Goal: Task Accomplishment & Management: Manage account settings

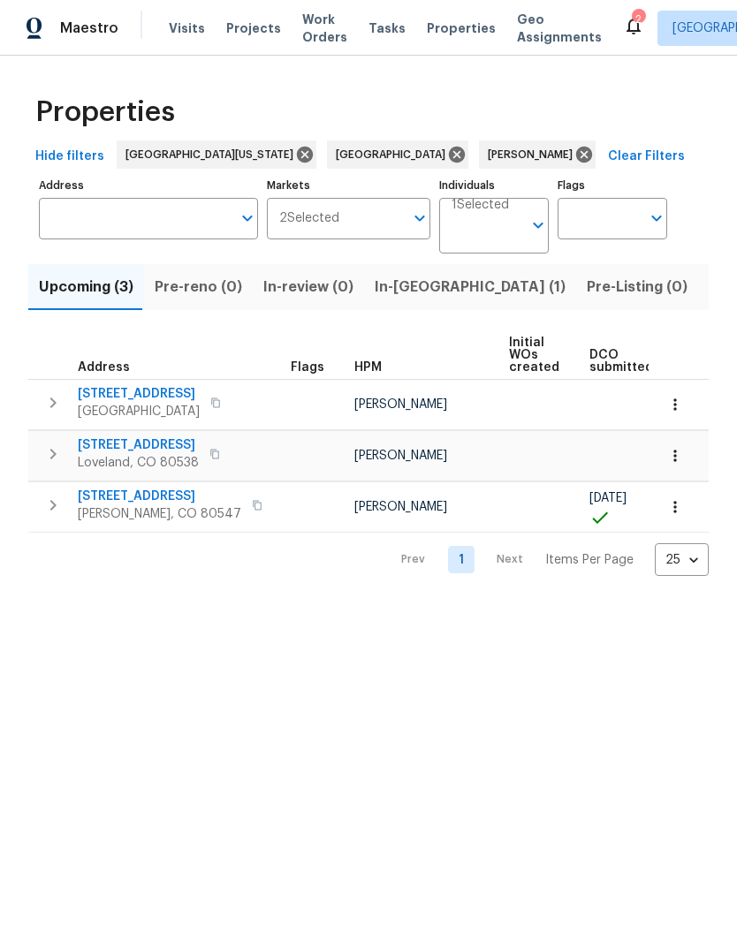
click at [389, 296] on span "In-reno (1)" at bounding box center [470, 287] width 191 height 25
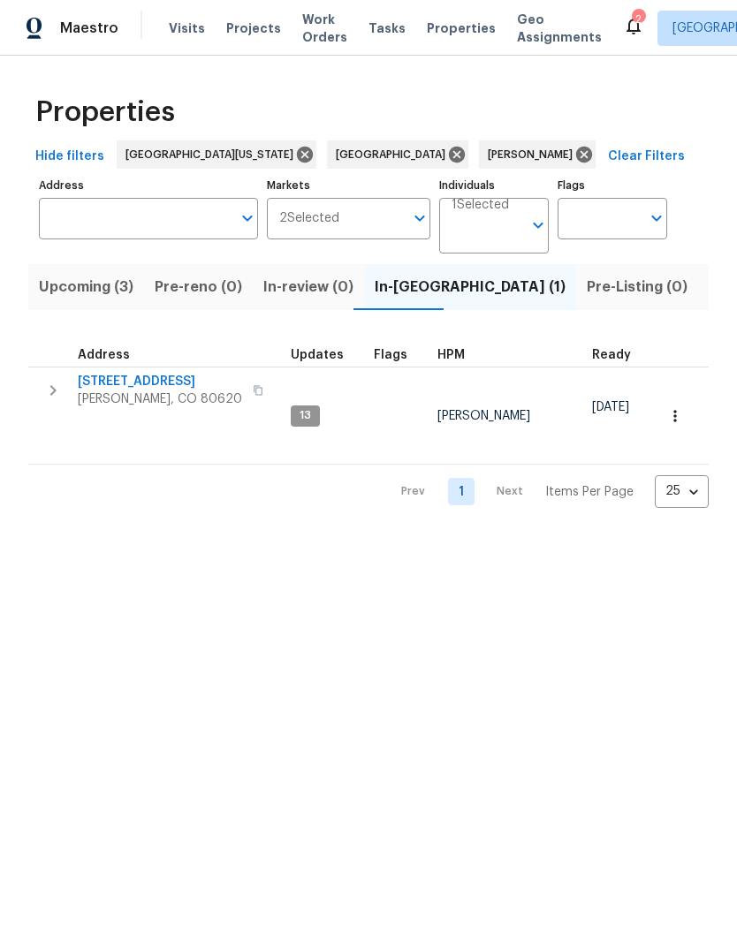
click at [97, 359] on span "Address" at bounding box center [104, 355] width 52 height 12
click at [121, 396] on span "Evans, CO 80620" at bounding box center [160, 399] width 164 height 18
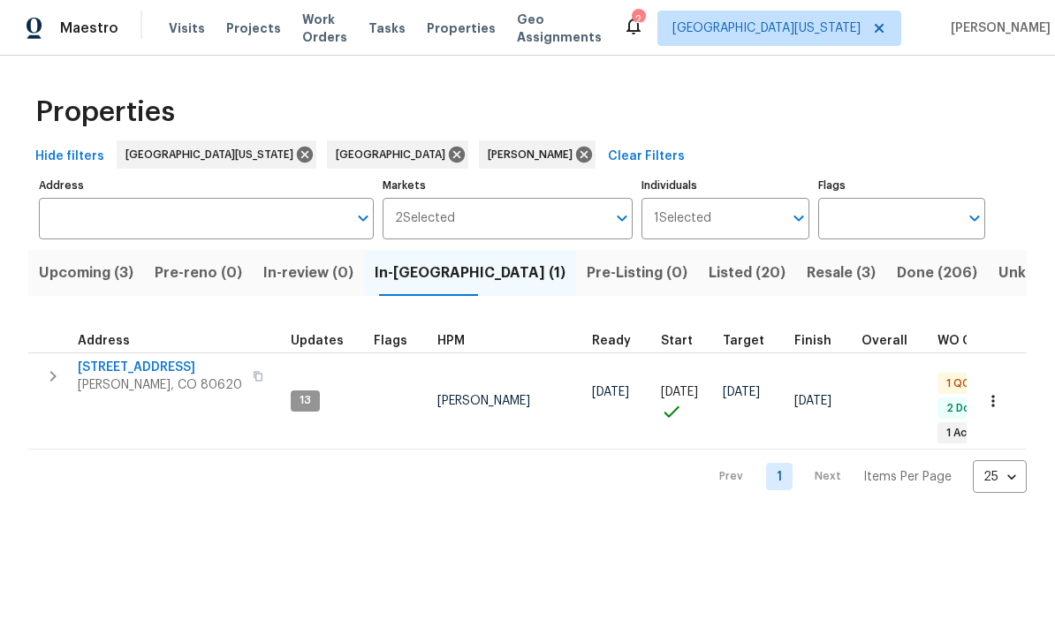
click at [128, 367] on span "3217 Birney Ct" at bounding box center [160, 368] width 164 height 18
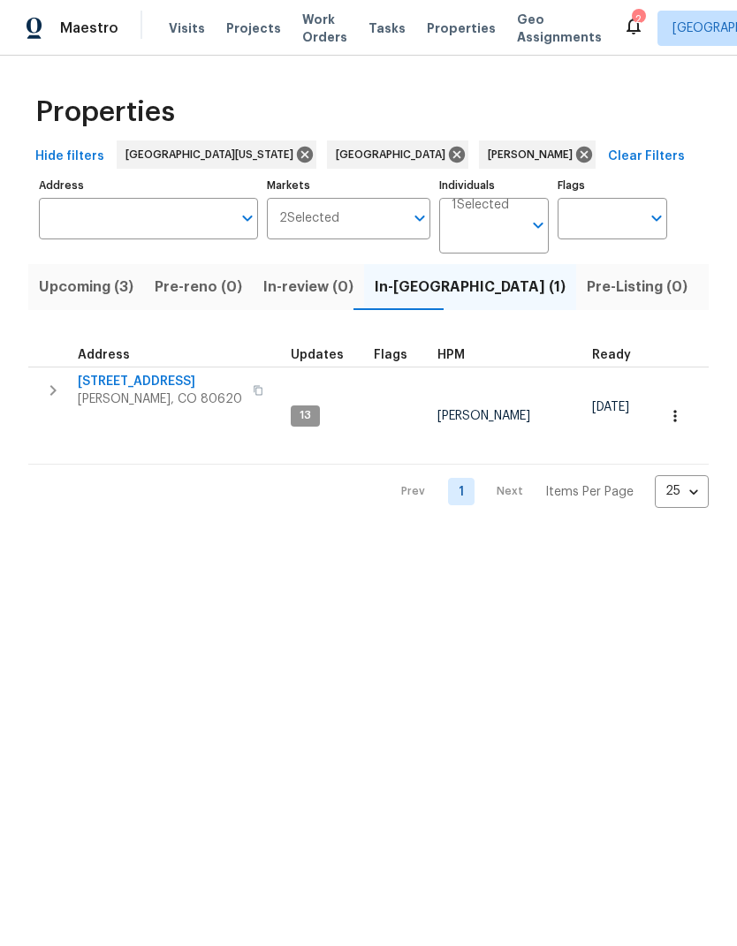
click at [698, 275] on button "Listed (20)" at bounding box center [747, 287] width 98 height 46
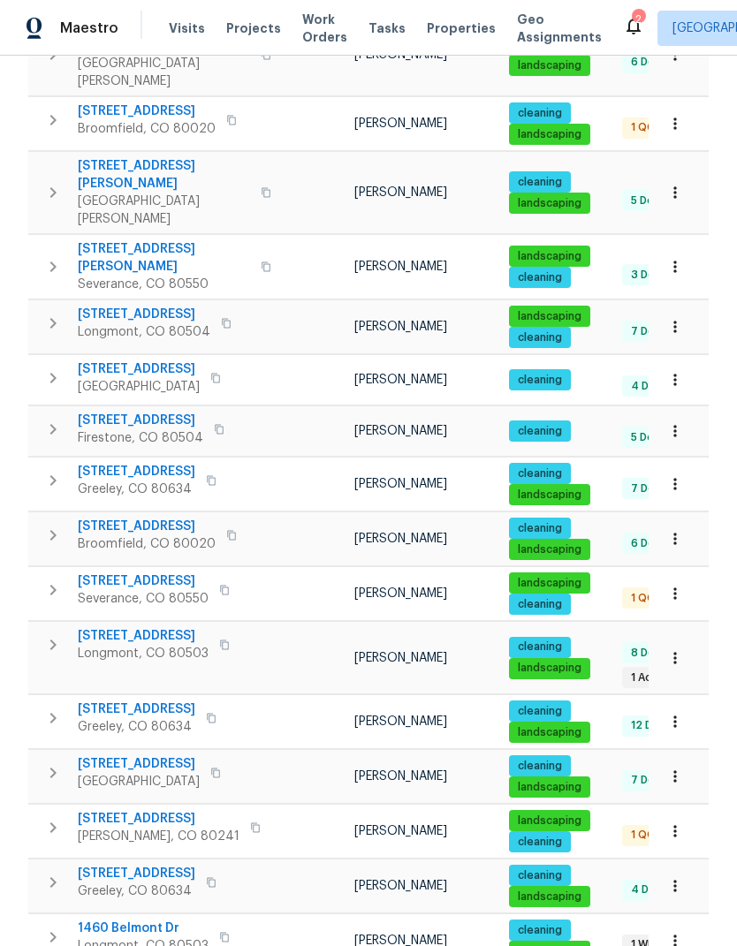
scroll to position [526, 0]
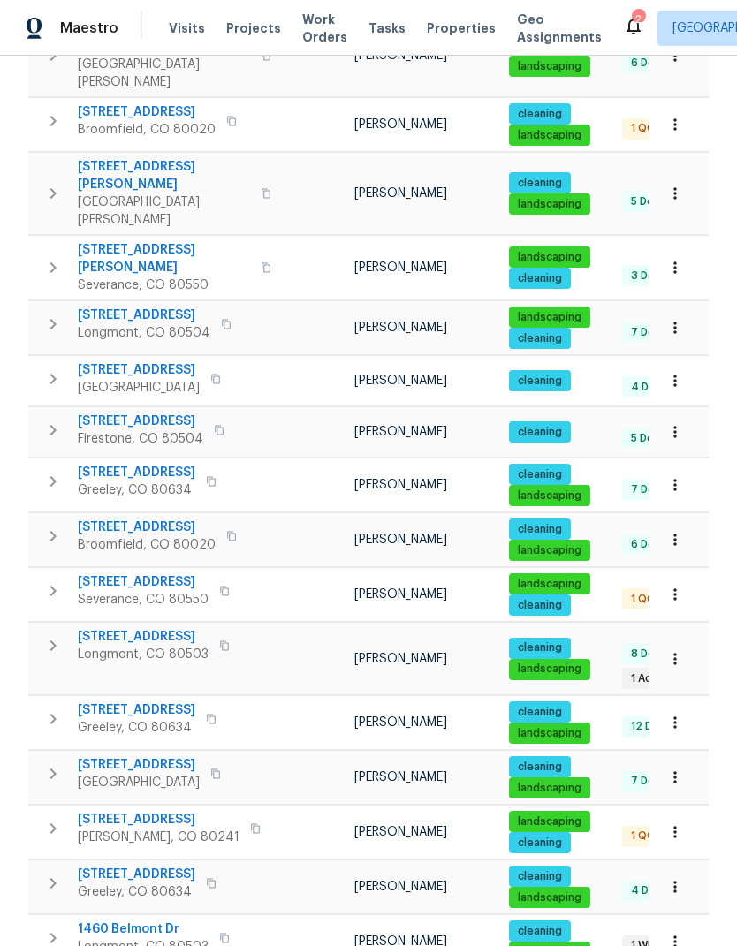
click at [148, 719] on span "Greeley, CO 80634" at bounding box center [136, 728] width 117 height 18
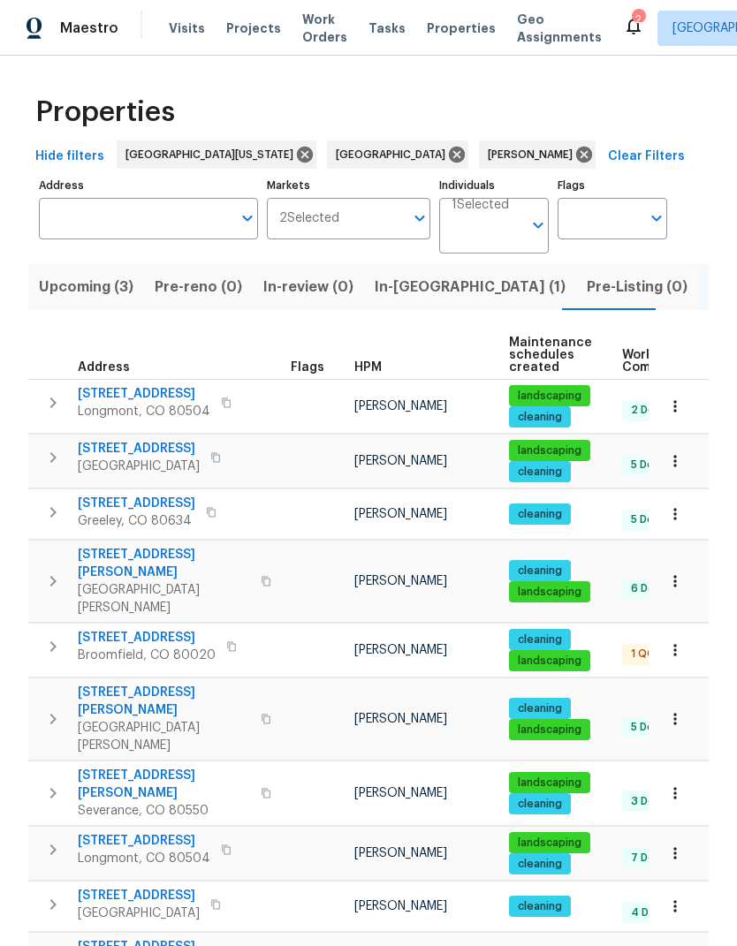
scroll to position [0, 0]
click at [64, 238] on input "Address" at bounding box center [135, 219] width 193 height 42
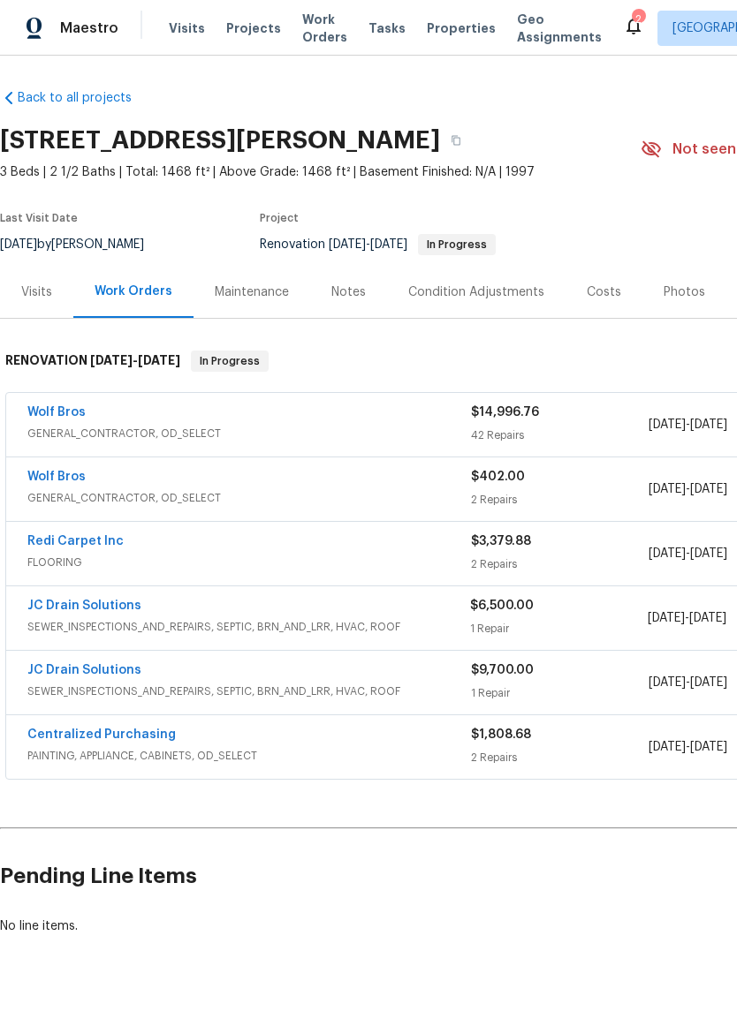
scroll to position [2, 0]
click at [79, 412] on link "Wolf Bros" at bounding box center [56, 412] width 58 height 12
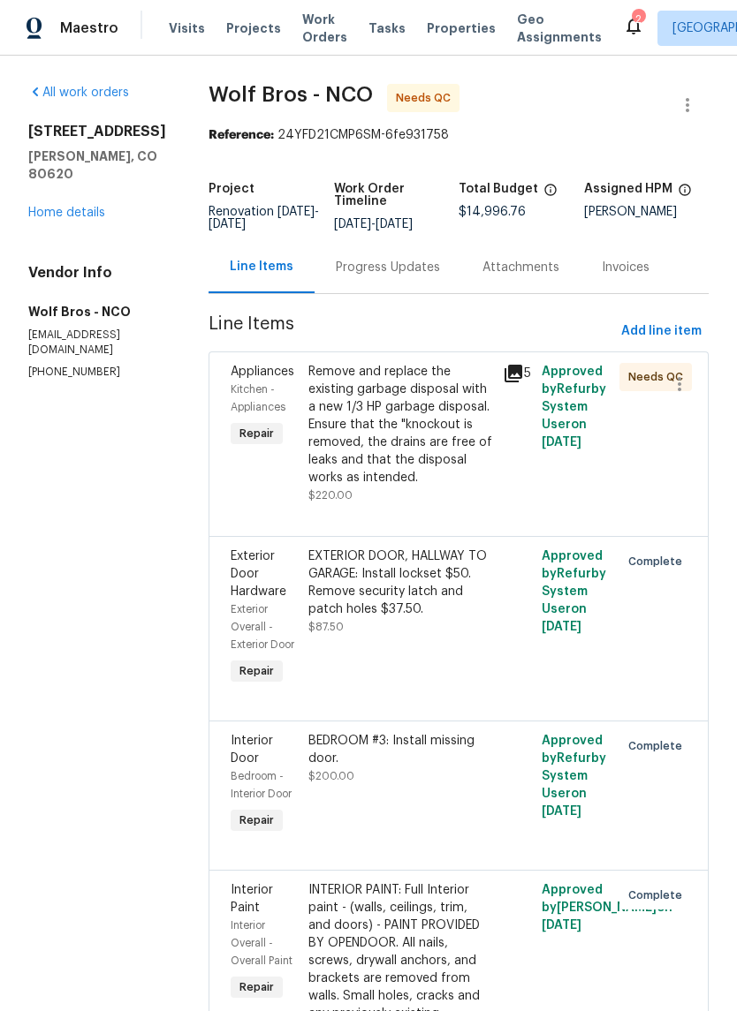
click at [284, 443] on div "Appliances Kitchen - Appliances Repair" at bounding box center [264, 434] width 78 height 152
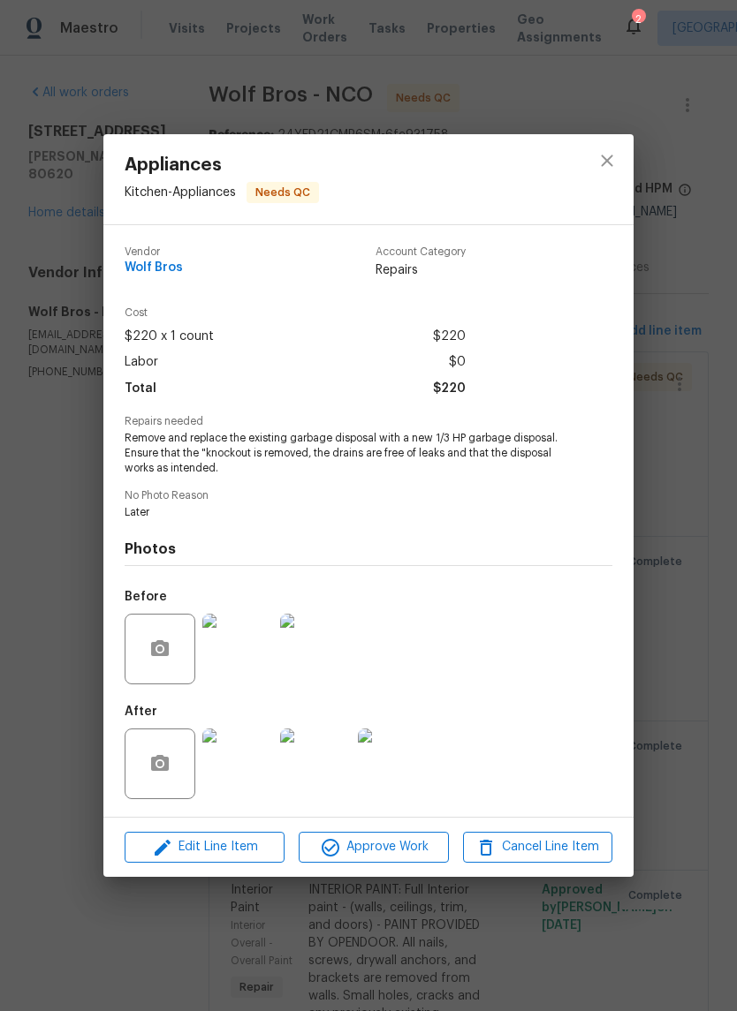
click at [227, 747] on img at bounding box center [237, 764] width 71 height 71
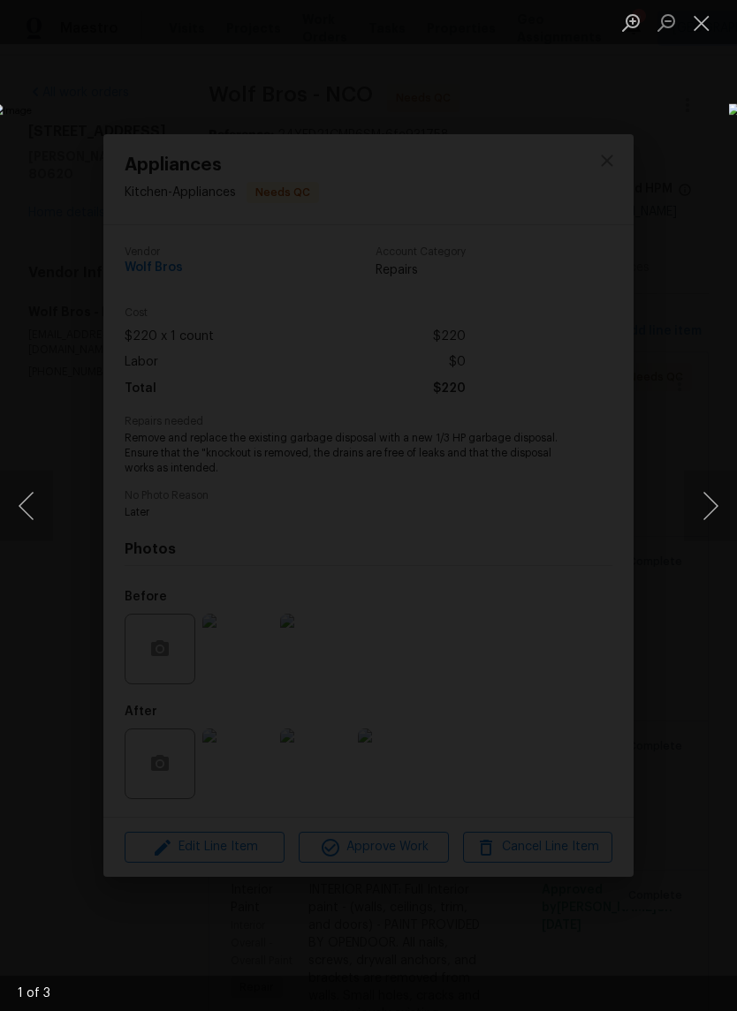
click at [723, 519] on button "Next image" at bounding box center [710, 506] width 53 height 71
click at [709, 524] on button "Next image" at bounding box center [710, 506] width 53 height 71
click at [710, 521] on button "Next image" at bounding box center [710, 506] width 53 height 71
click at [705, 27] on button "Close lightbox" at bounding box center [701, 22] width 35 height 31
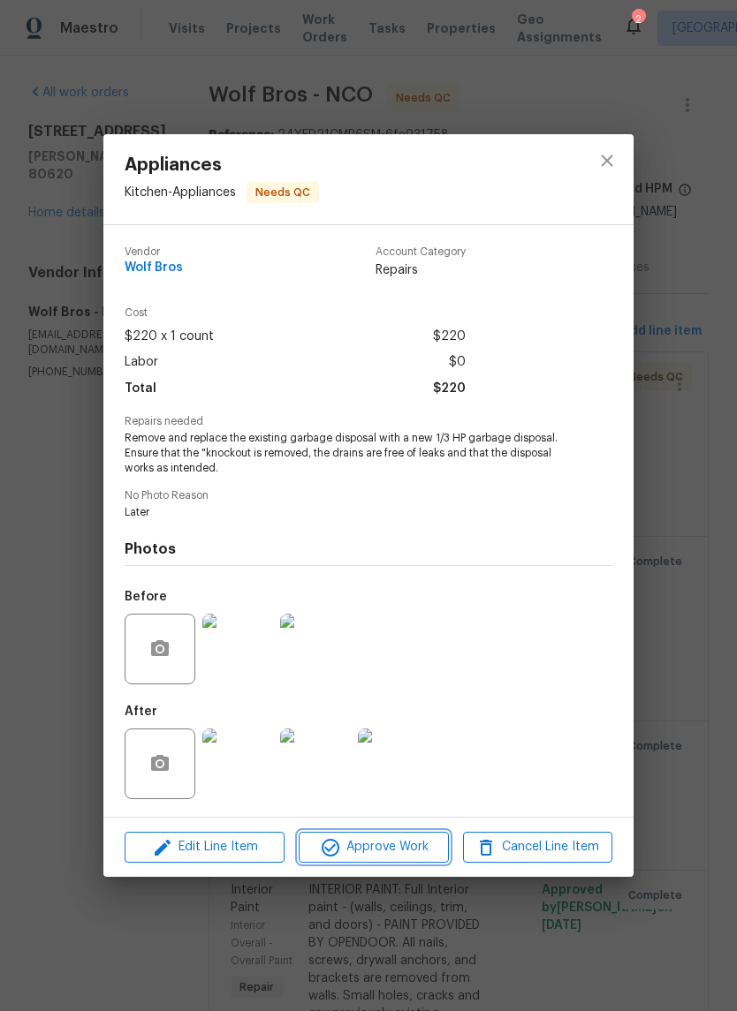
click at [426, 842] on span "Approve Work" at bounding box center [373, 847] width 139 height 22
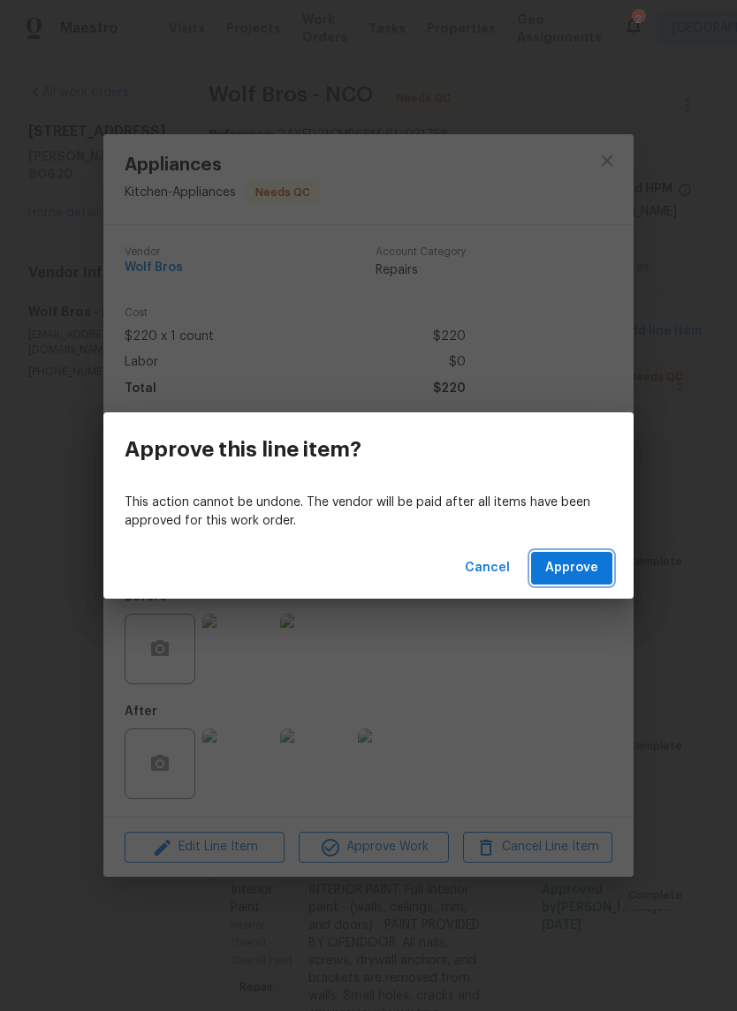
click at [586, 580] on button "Approve" at bounding box center [571, 568] width 81 height 33
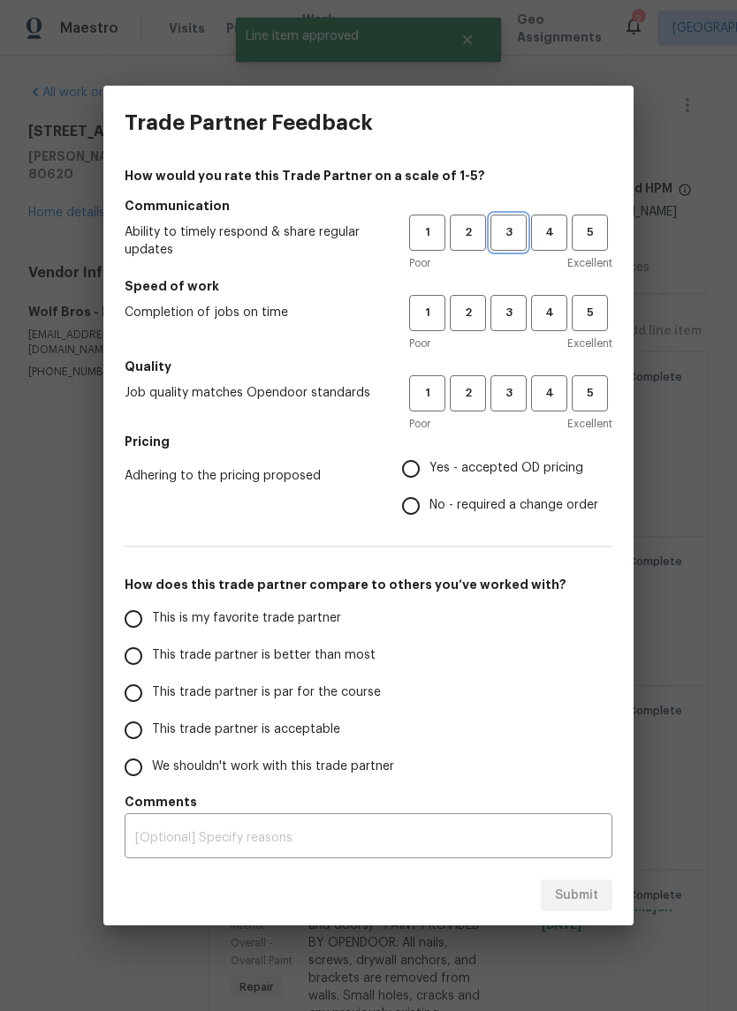
click at [519, 232] on span "3" at bounding box center [508, 233] width 33 height 20
click at [510, 307] on span "3" at bounding box center [508, 313] width 33 height 20
click at [511, 382] on button "3" at bounding box center [508, 393] width 36 height 36
click at [427, 475] on input "Yes - accepted OD pricing" at bounding box center [410, 468] width 37 height 37
radio input "true"
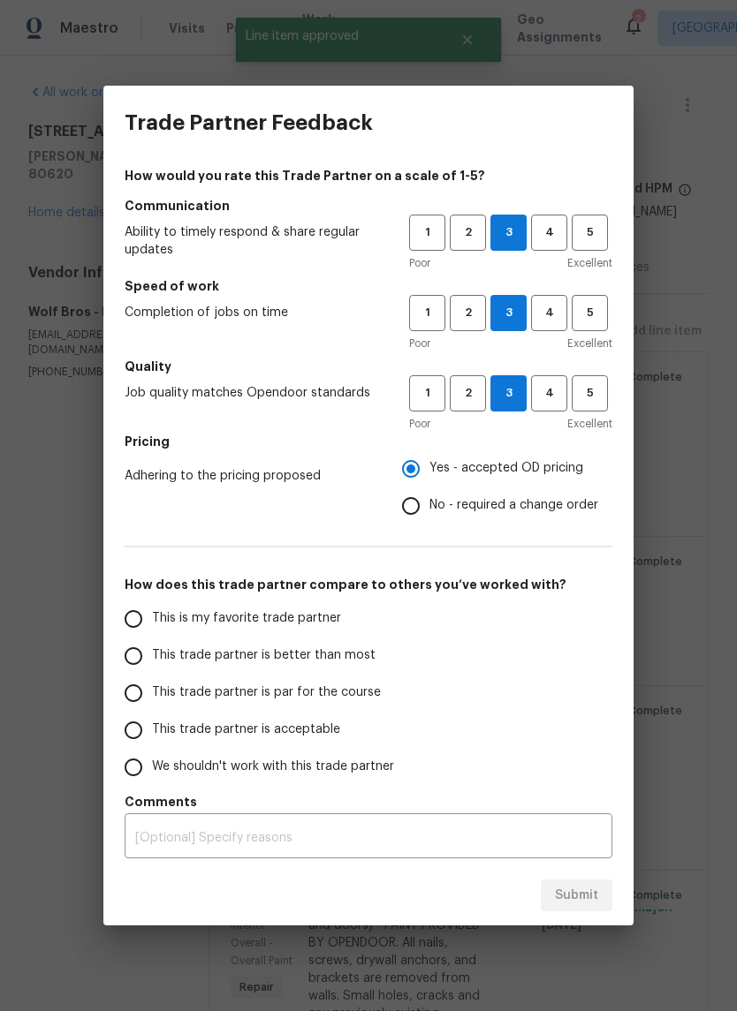
click at [149, 603] on label "This is my favorite trade partner" at bounding box center [254, 619] width 279 height 37
click at [149, 603] on input "This is my favorite trade partner" at bounding box center [133, 619] width 37 height 37
click at [580, 904] on span "Submit" at bounding box center [576, 896] width 43 height 22
radio input "true"
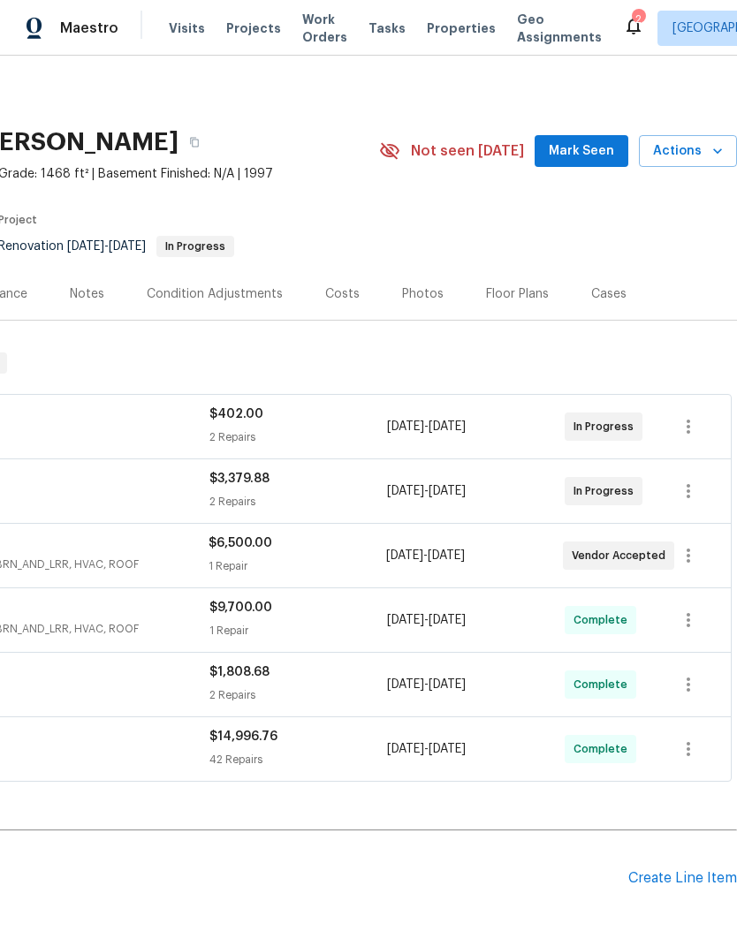
scroll to position [0, 261]
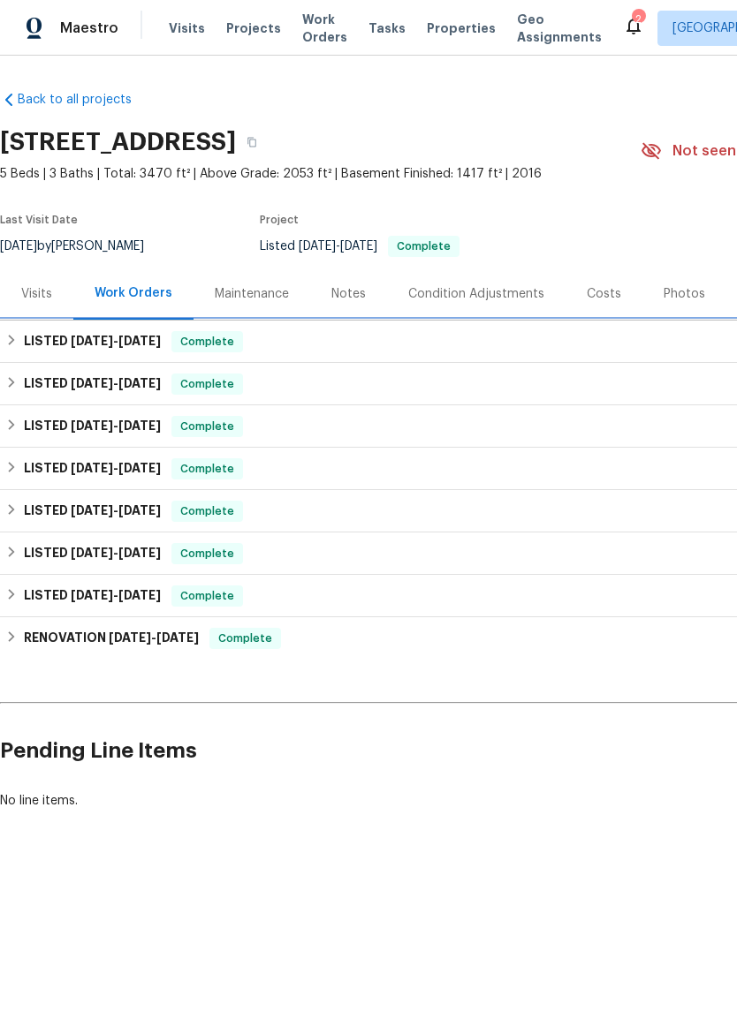
click at [84, 346] on span "[DATE]" at bounding box center [92, 341] width 42 height 12
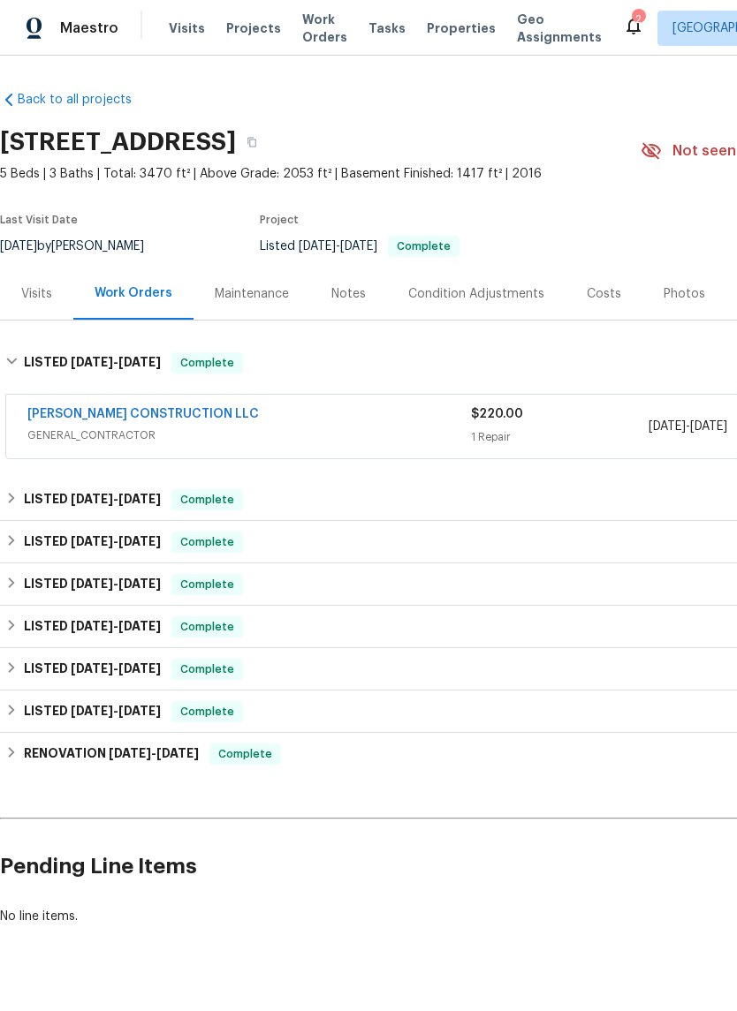
click at [72, 417] on link "[PERSON_NAME] CONSTRUCTION LLC" at bounding box center [142, 414] width 231 height 12
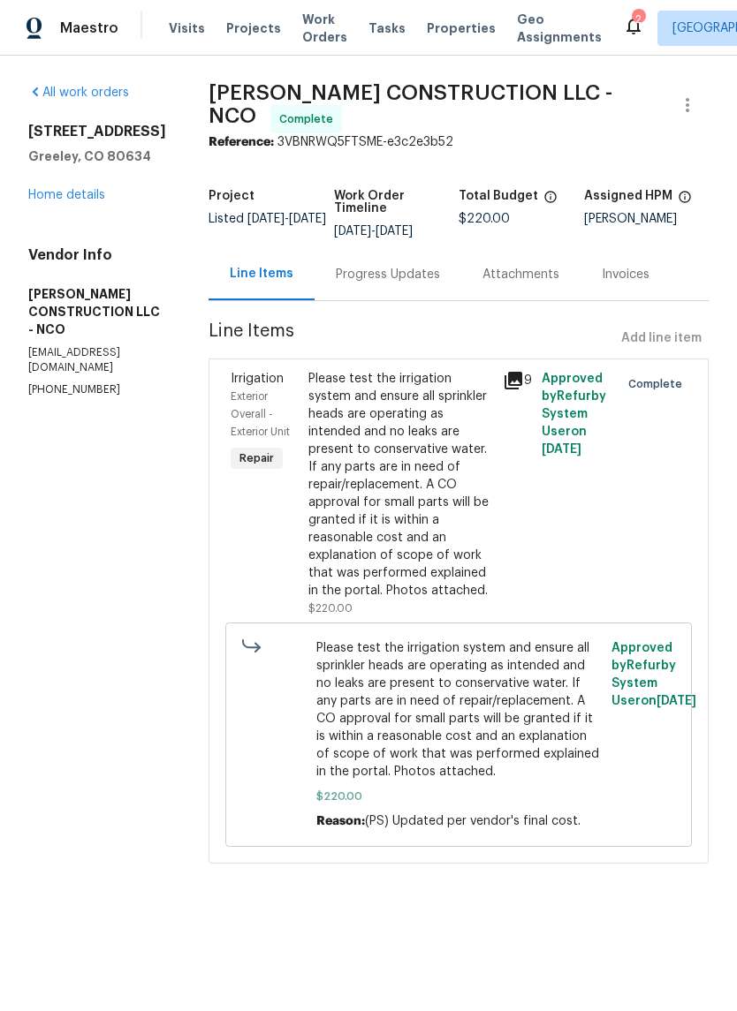
click at [541, 583] on div "Approved by Refurby System User on [DATE]" at bounding box center [575, 494] width 78 height 258
click at [464, 547] on div "Please test the irrigation system and ensure all sprinkler heads are operating …" at bounding box center [400, 485] width 184 height 230
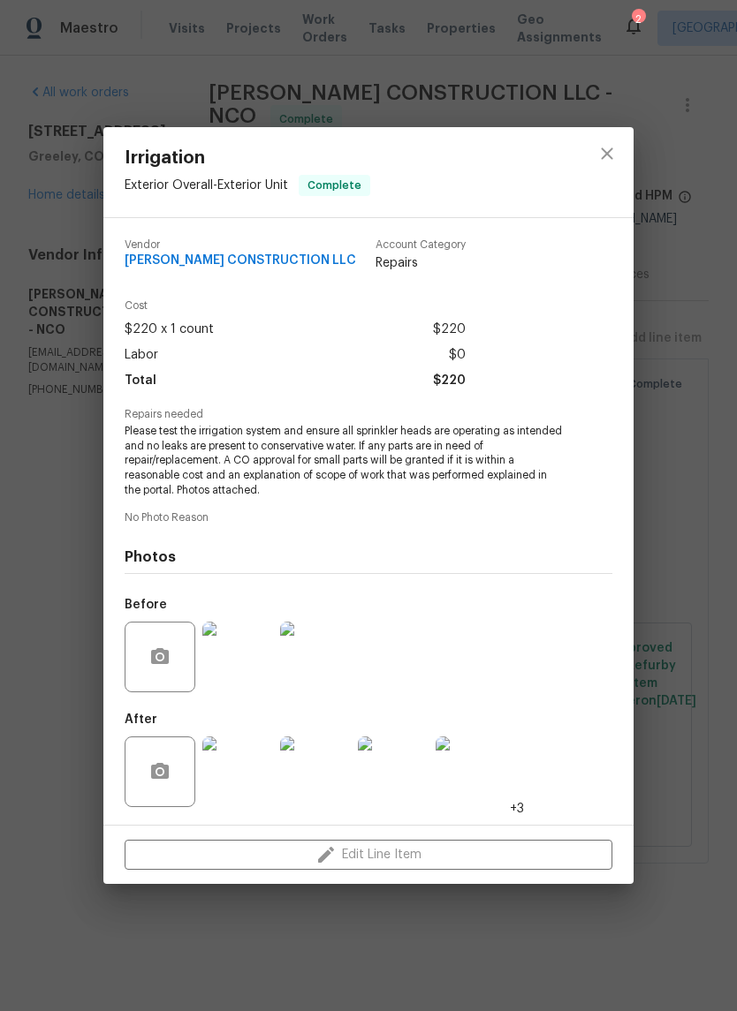
click at [233, 762] on img at bounding box center [237, 772] width 71 height 71
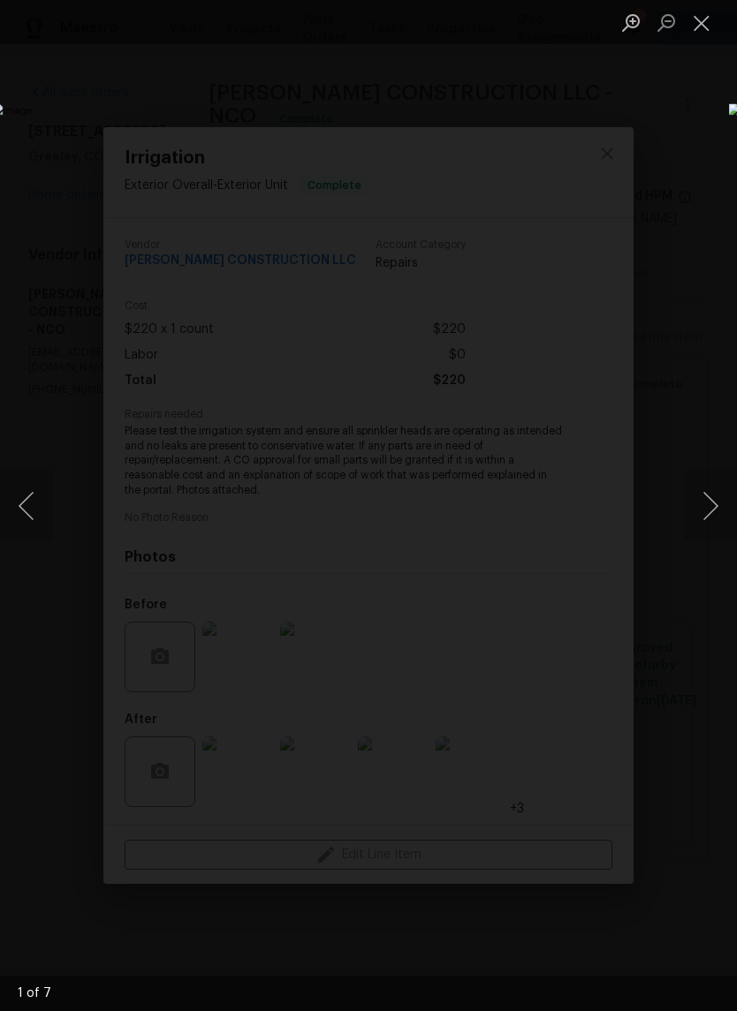
click at [715, 511] on button "Next image" at bounding box center [710, 506] width 53 height 71
click at [719, 515] on button "Next image" at bounding box center [710, 506] width 53 height 71
click at [723, 514] on button "Next image" at bounding box center [710, 506] width 53 height 71
click at [728, 509] on button "Next image" at bounding box center [710, 506] width 53 height 71
click at [715, 513] on button "Next image" at bounding box center [710, 506] width 53 height 71
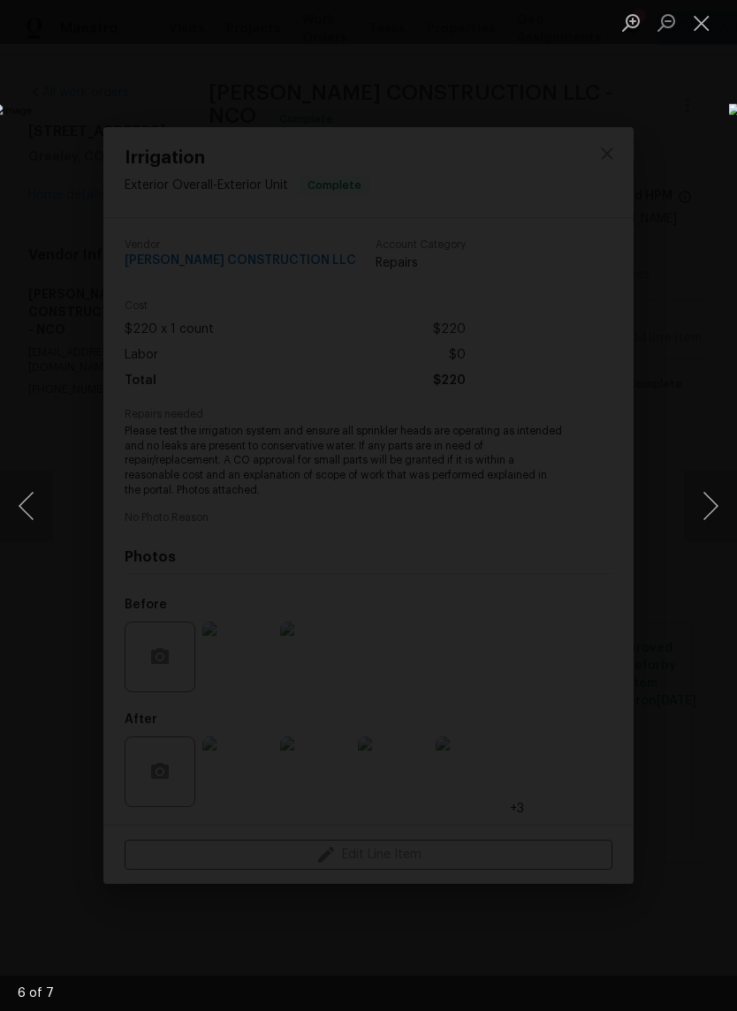
click at [719, 517] on button "Next image" at bounding box center [710, 506] width 53 height 71
click at [712, 519] on button "Next image" at bounding box center [710, 506] width 53 height 71
click at [710, 515] on button "Next image" at bounding box center [710, 506] width 53 height 71
click at [708, 516] on button "Next image" at bounding box center [710, 506] width 53 height 71
click at [715, 514] on button "Next image" at bounding box center [710, 506] width 53 height 71
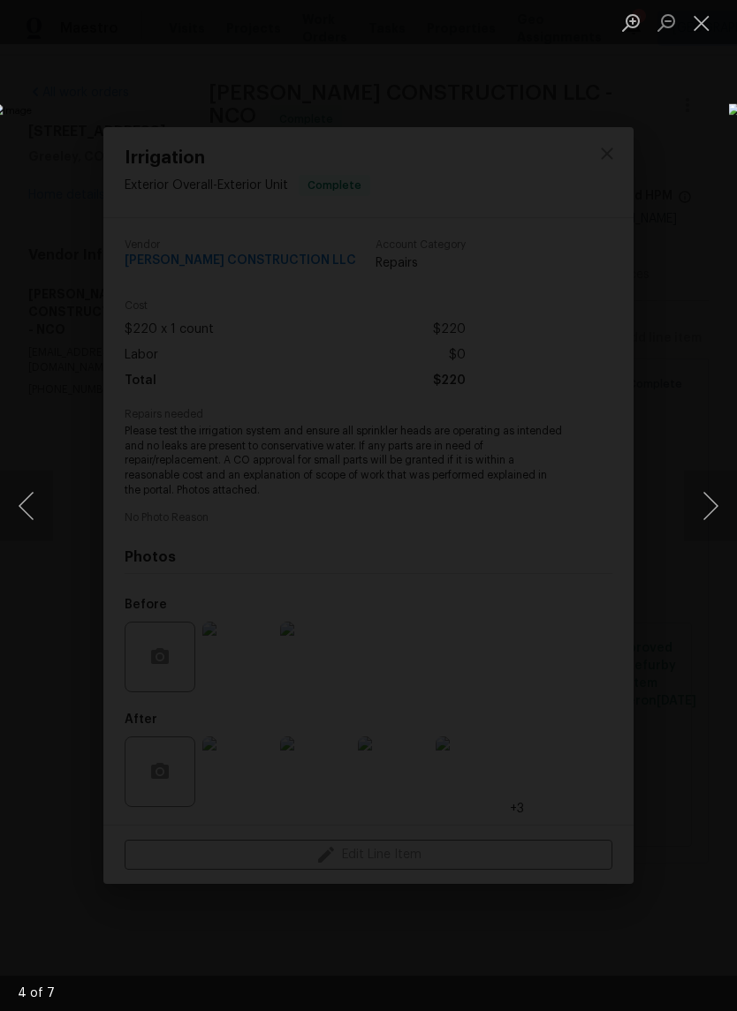
click at [693, 36] on button "Close lightbox" at bounding box center [701, 22] width 35 height 31
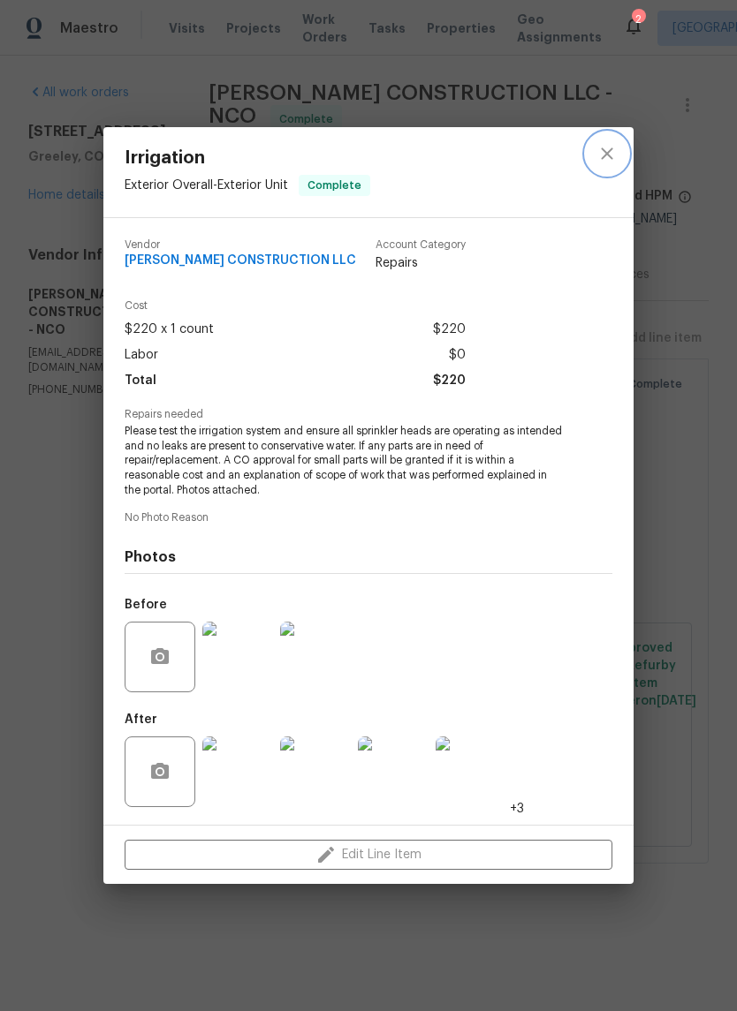
click at [591, 151] on button "close" at bounding box center [607, 153] width 42 height 42
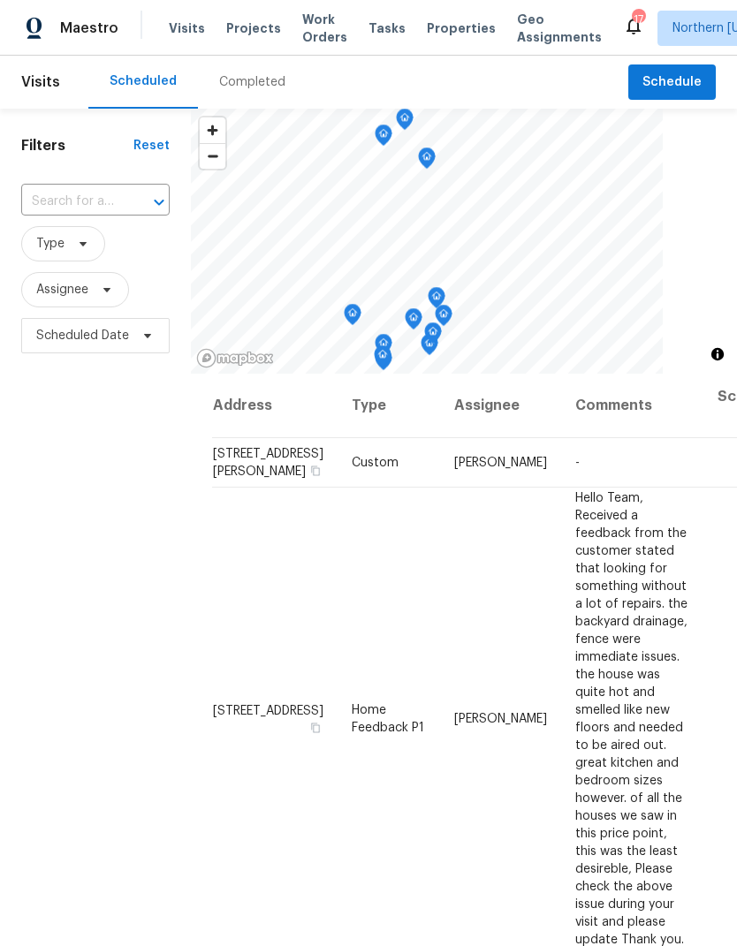
click at [61, 193] on input "text" at bounding box center [70, 201] width 99 height 27
type input "2102"
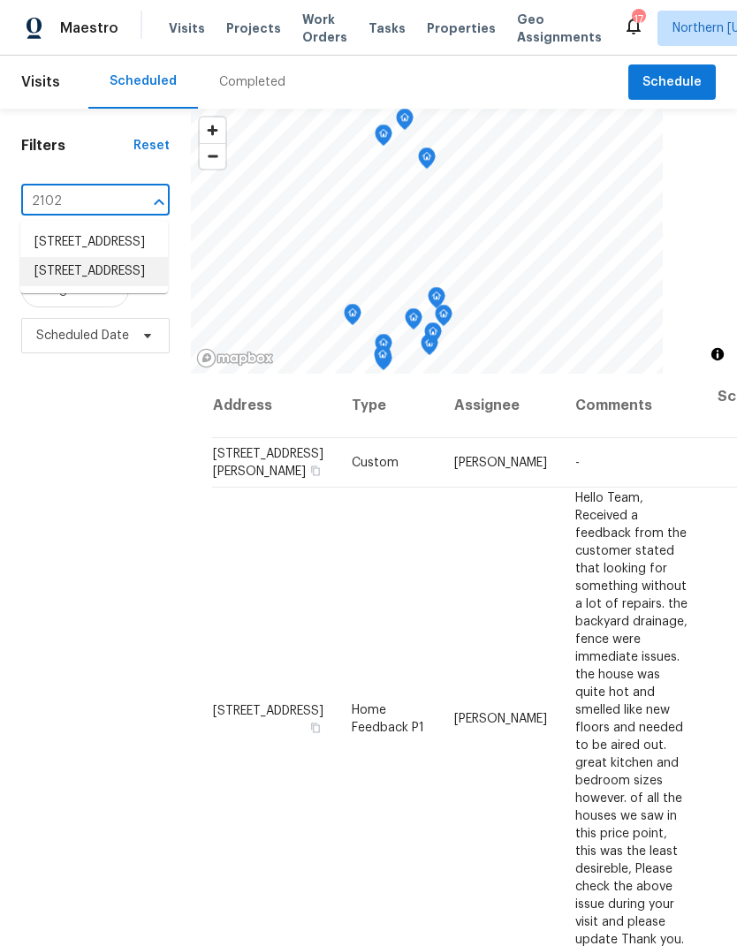
click at [63, 286] on li "[STREET_ADDRESS]" at bounding box center [94, 271] width 148 height 29
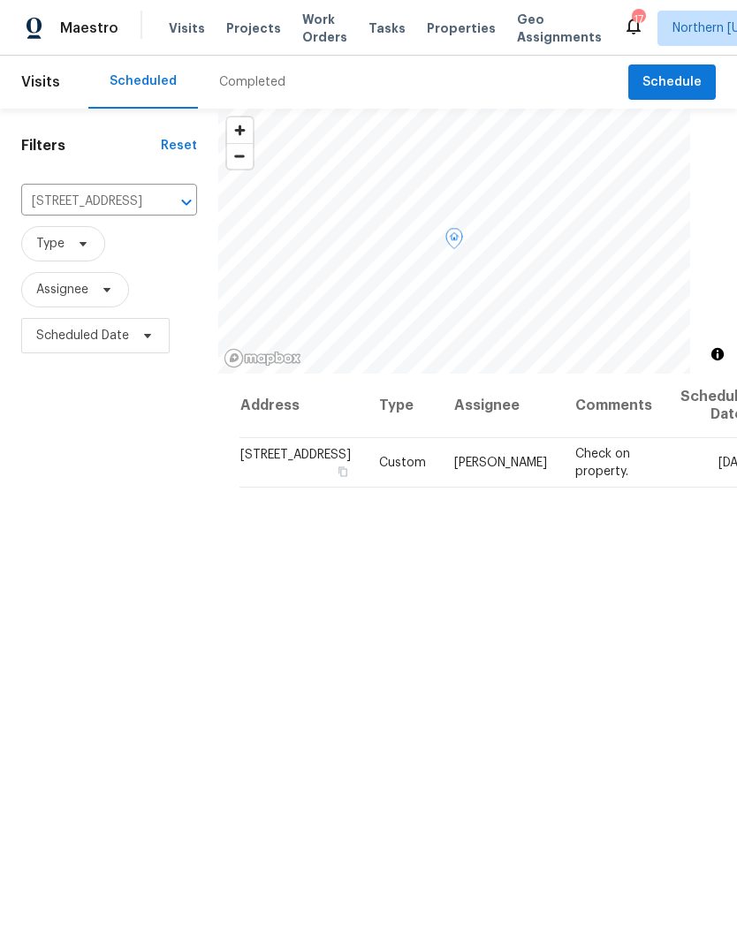
click at [0, 0] on span at bounding box center [0, 0] width 0 height 0
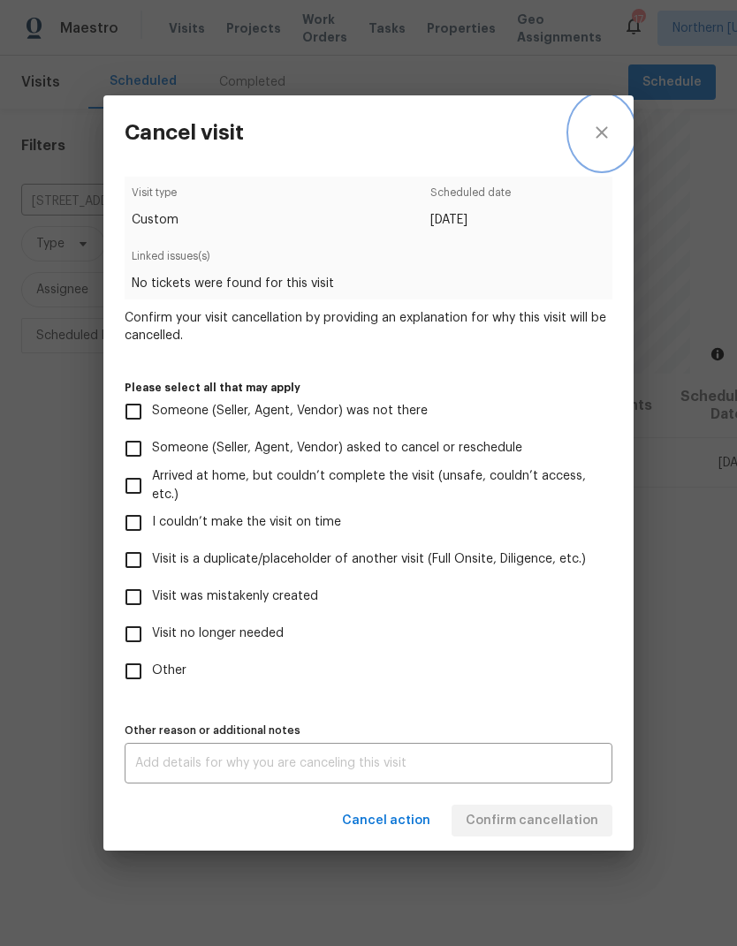
click at [607, 122] on icon "close" at bounding box center [601, 132] width 21 height 21
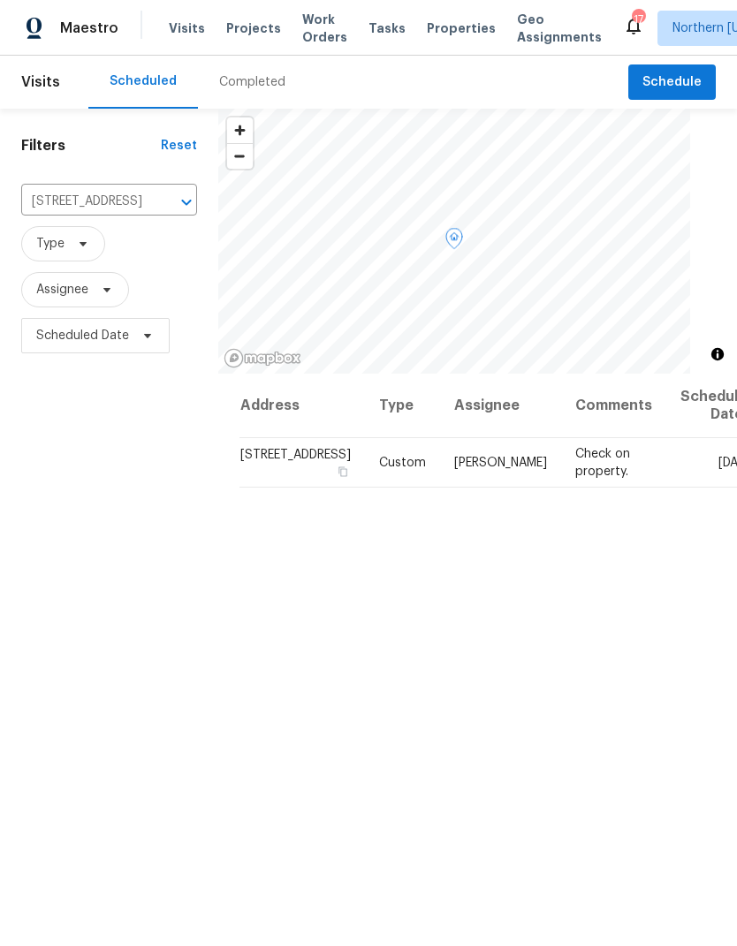
click at [0, 0] on icon at bounding box center [0, 0] width 0 height 0
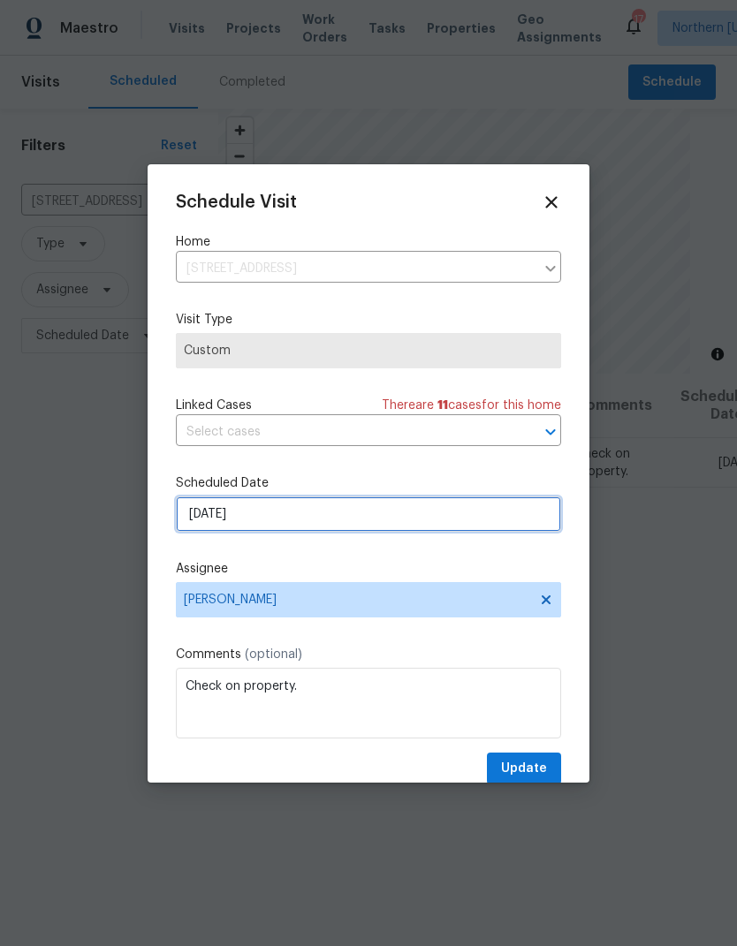
click at [197, 524] on input "[DATE]" at bounding box center [368, 513] width 385 height 35
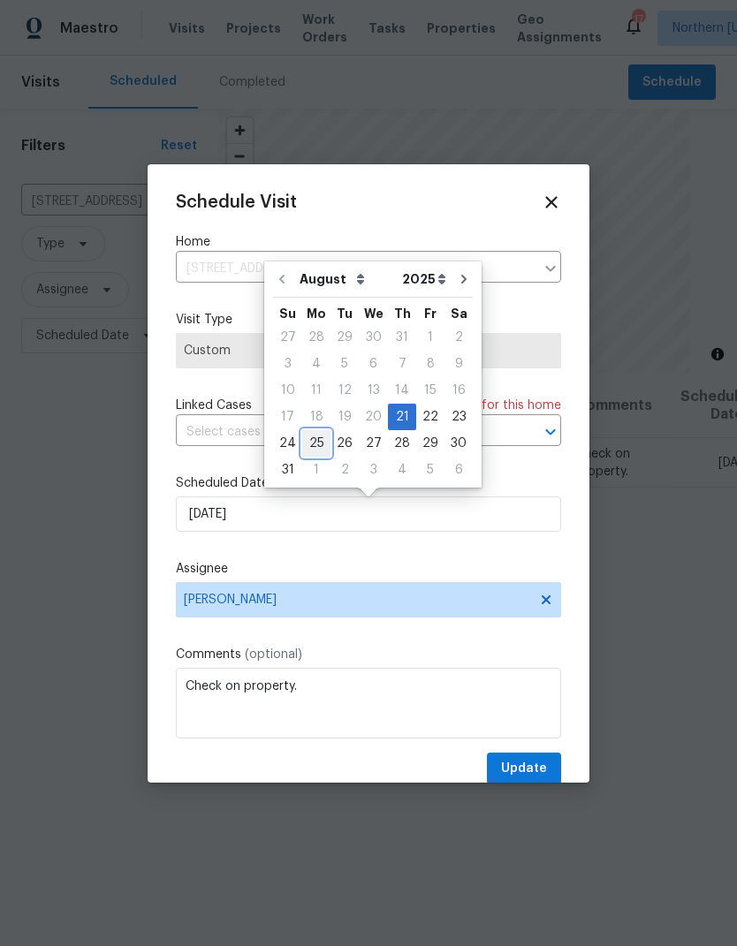
click at [311, 445] on div "25" at bounding box center [316, 443] width 28 height 25
type input "[DATE]"
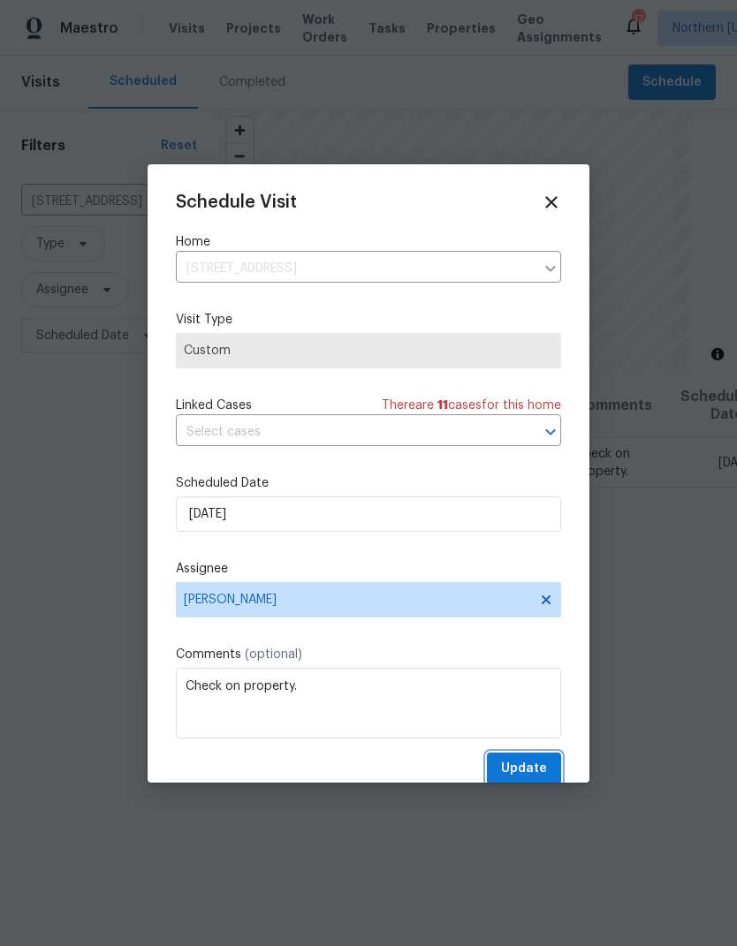
click at [551, 766] on button "Update" at bounding box center [524, 769] width 74 height 33
